Goal: Information Seeking & Learning: Learn about a topic

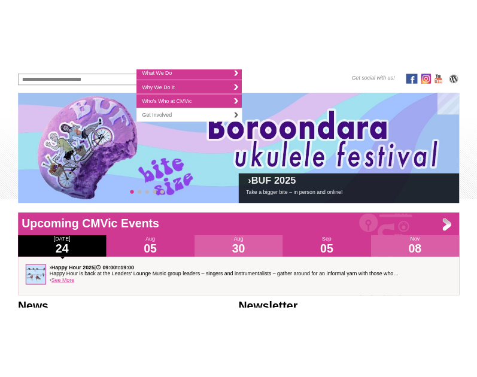
scroll to position [152, 0]
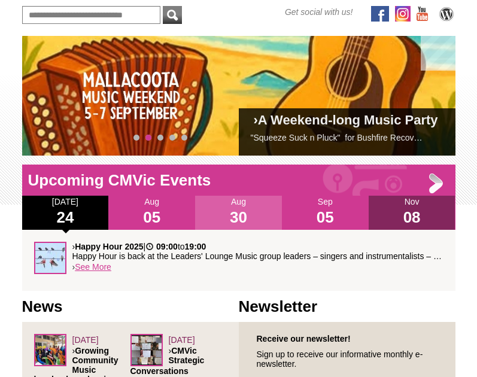
click at [412, 213] on h1 "08" at bounding box center [412, 217] width 87 height 19
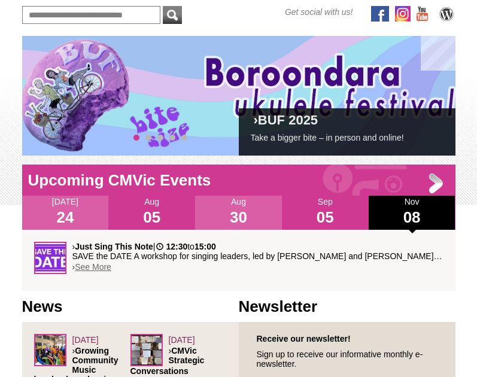
click at [83, 266] on link "See More" at bounding box center [93, 267] width 37 height 10
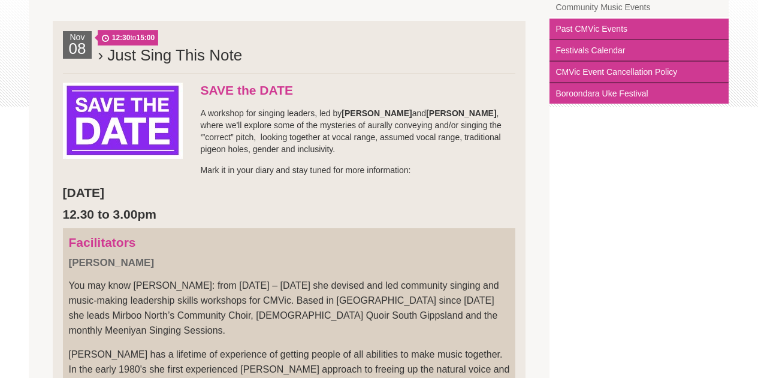
scroll to position [263, 0]
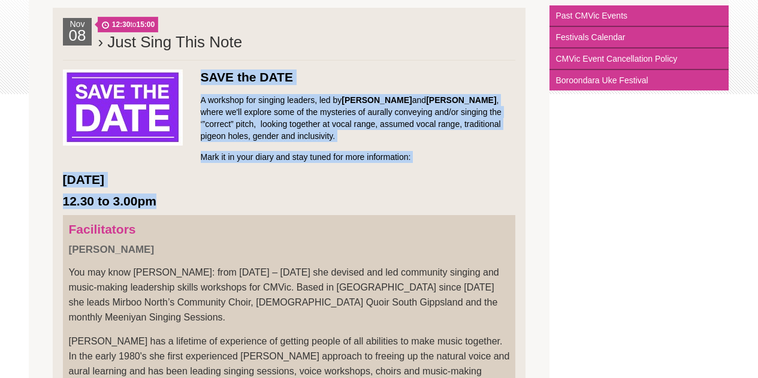
drag, startPoint x: 201, startPoint y: 75, endPoint x: 169, endPoint y: 195, distance: 124.1
click at [169, 195] on li "Nov 08 12:30 to 15:00 › Just Sing This Note SAVE the DATE A workshop for singin…" at bounding box center [289, 323] width 473 height 631
copy li "SAVE the DATE A workshop for singing leaders, led by Jane Coker and Gaby Kruith…"
click at [209, 192] on li "Nov 08 12:30 to 15:00 › Just Sing This Note SAVE the DATE A workshop for singin…" at bounding box center [289, 323] width 473 height 631
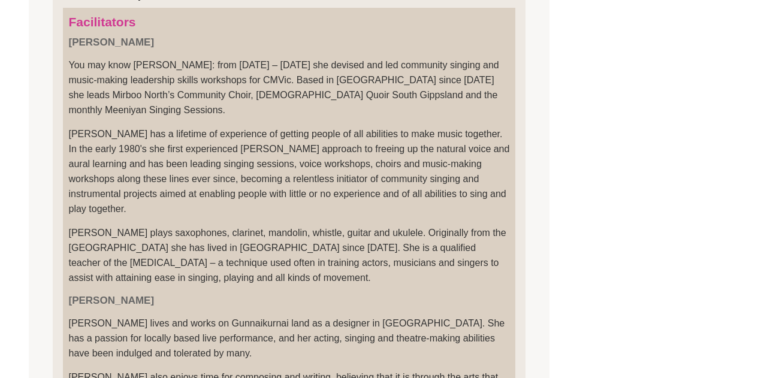
scroll to position [457, 0]
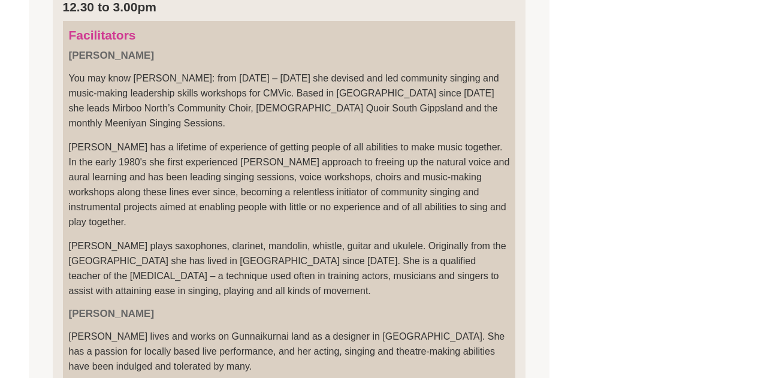
click at [105, 100] on p "You may know Jane Coker: from 2002 – 2018 she devised and led community singing…" at bounding box center [289, 101] width 441 height 60
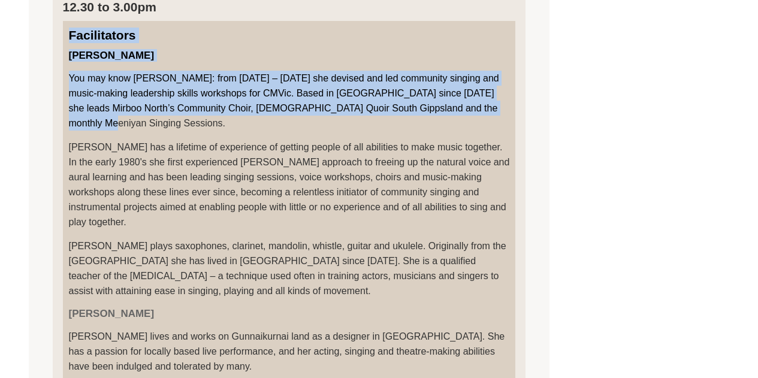
drag, startPoint x: 69, startPoint y: 34, endPoint x: 502, endPoint y: 106, distance: 438.4
click at [477, 106] on blockquote "Facilitators JANE COKER You may know Jane Coker: from 2002 – 2018 she devised a…" at bounding box center [289, 221] width 453 height 401
copy blockquote "Facilitators JANE COKER You may know Jane Coker: from 2002 – 2018 she devised a…"
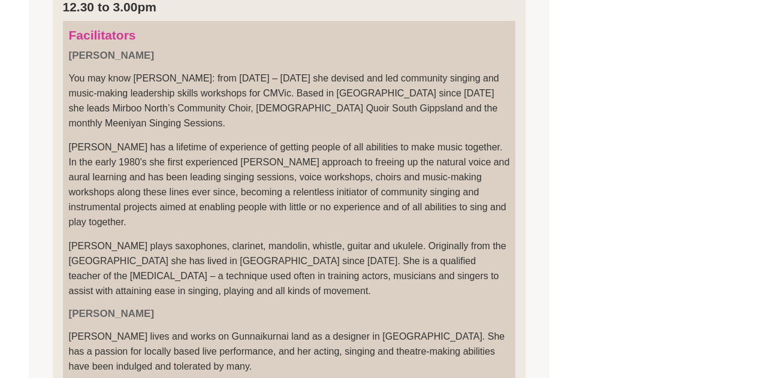
click at [147, 238] on p "Jane plays saxophones, clarinet, mandolin, whistle, guitar and ukulele. Origina…" at bounding box center [289, 268] width 441 height 60
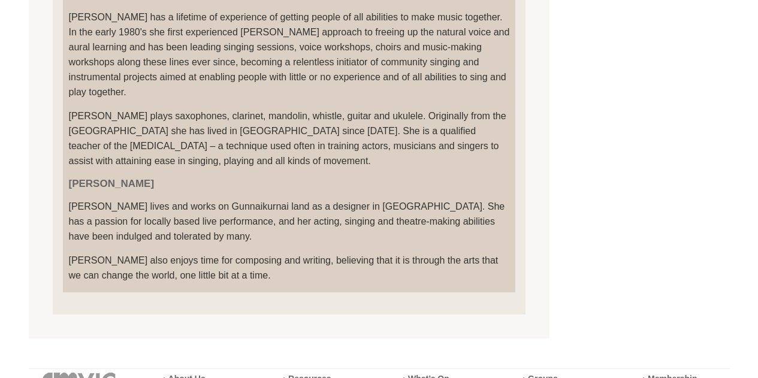
scroll to position [587, 0]
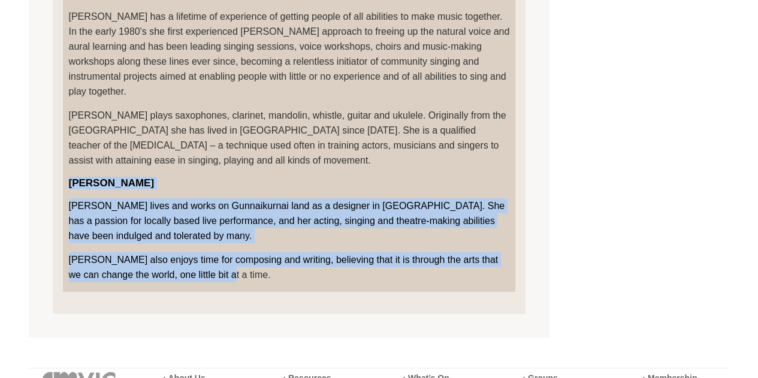
drag, startPoint x: 70, startPoint y: 165, endPoint x: 208, endPoint y: 260, distance: 167.9
click at [208, 260] on blockquote "Facilitators JANE COKER You may know Jane Coker: from 2002 – 2018 she devised a…" at bounding box center [289, 90] width 453 height 401
copy blockquote "GABY KRUITHOF Gaby lives and works on Gunnaikurnai land as a designer in Gippsl…"
